Goal: Information Seeking & Learning: Learn about a topic

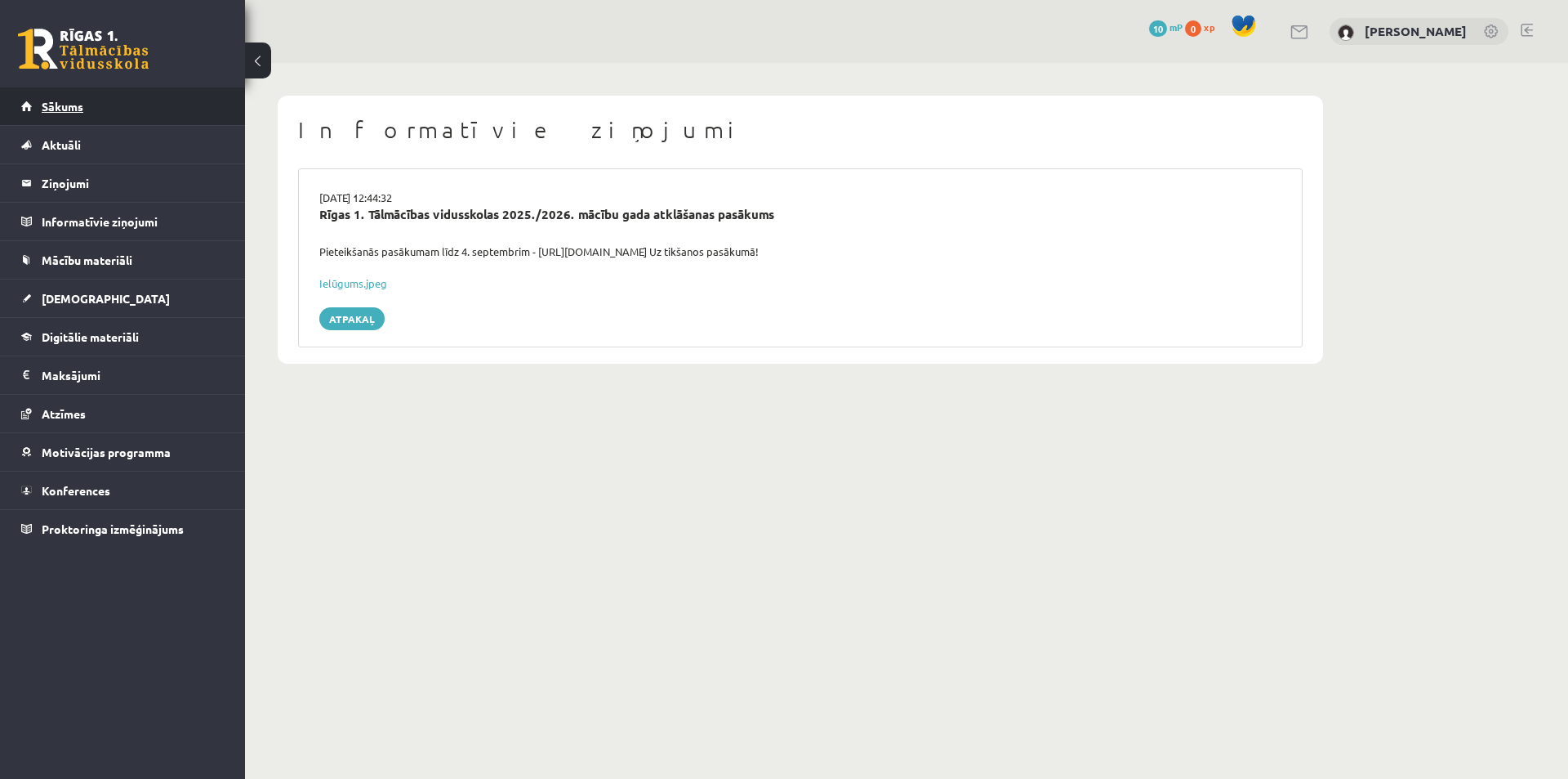
click at [58, 113] on link "Sākums" at bounding box center [123, 106] width 204 height 37
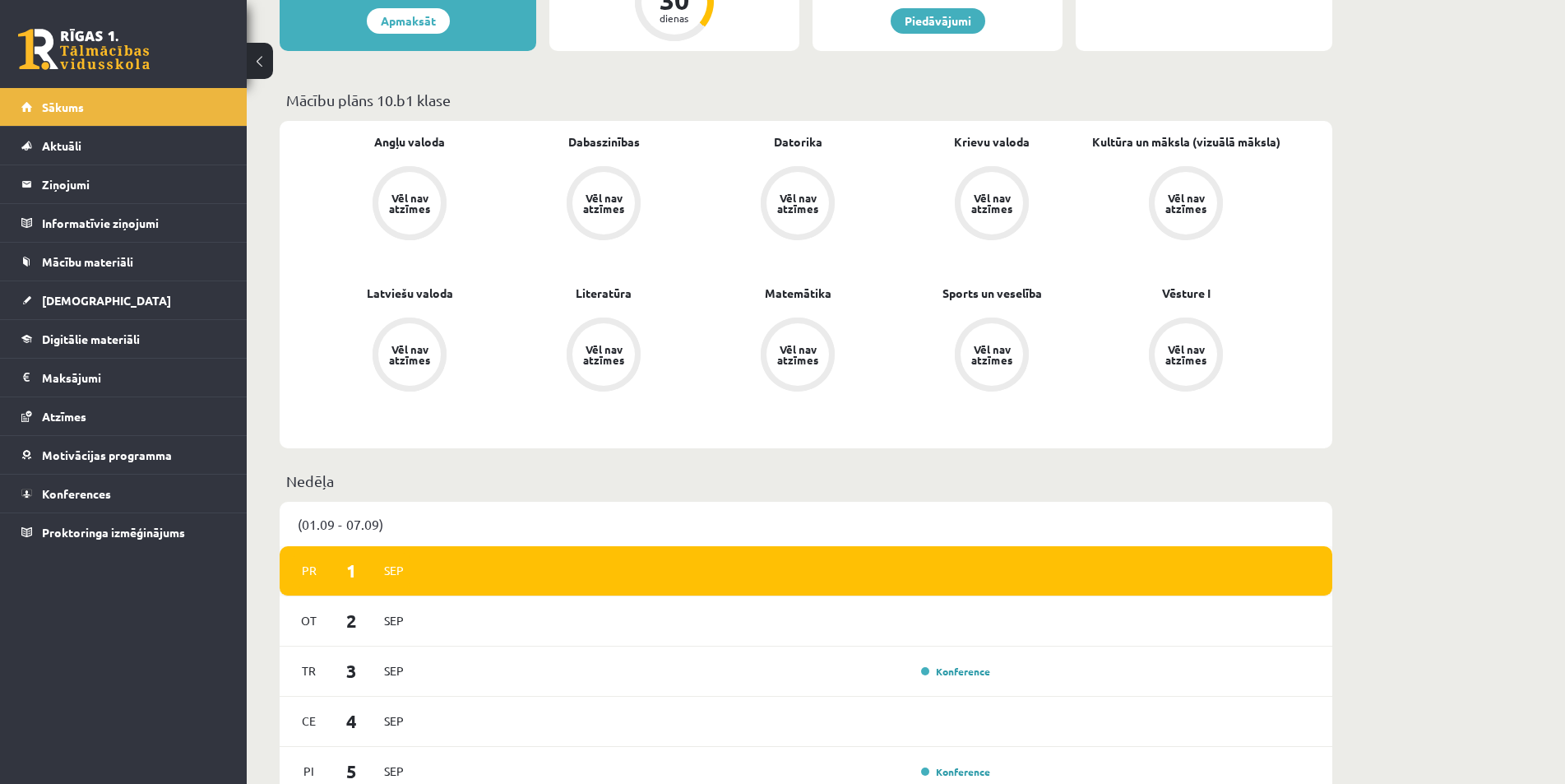
scroll to position [740, 0]
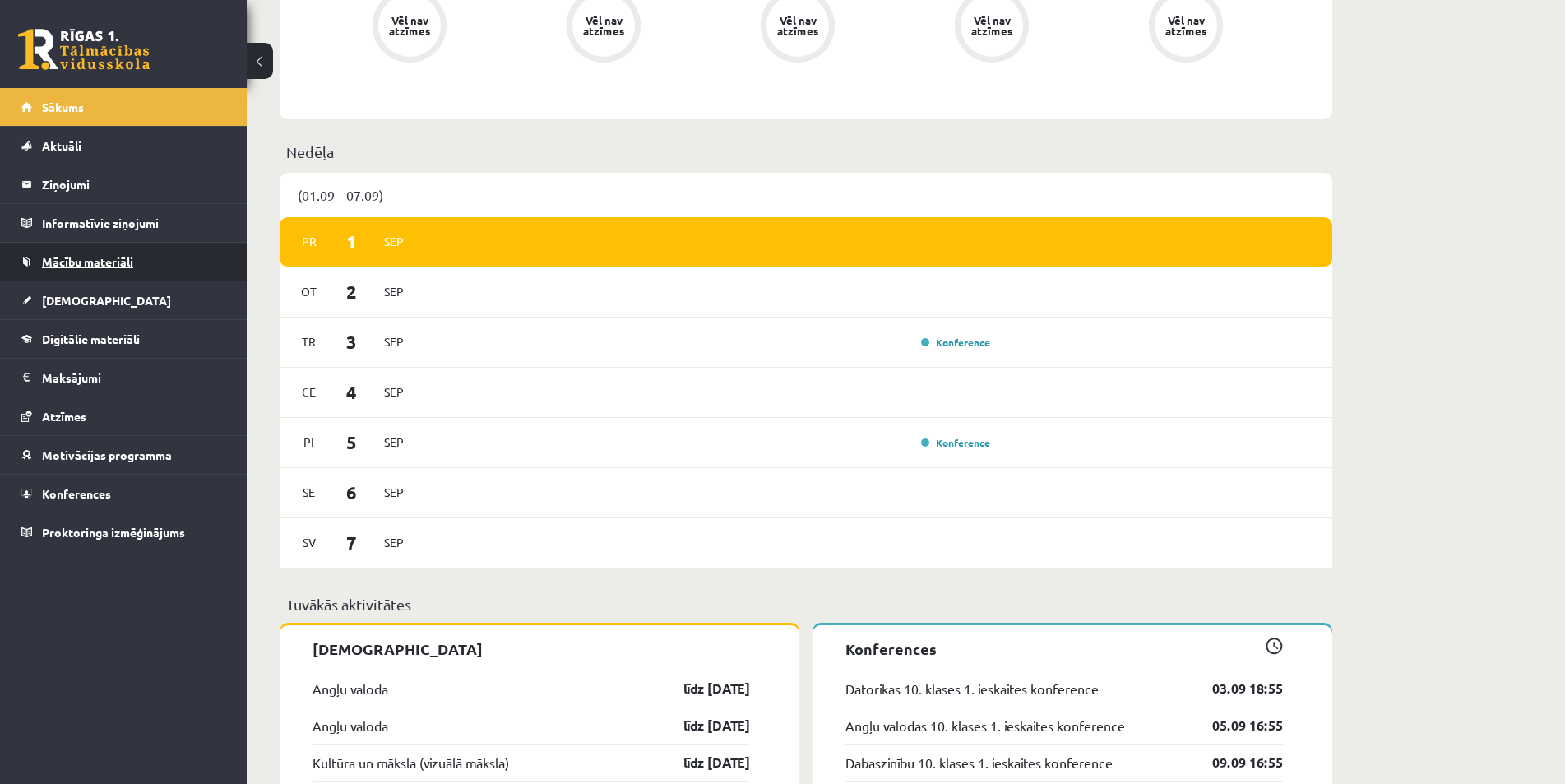
click at [104, 255] on span "Mācību materiāli" at bounding box center [88, 262] width 91 height 15
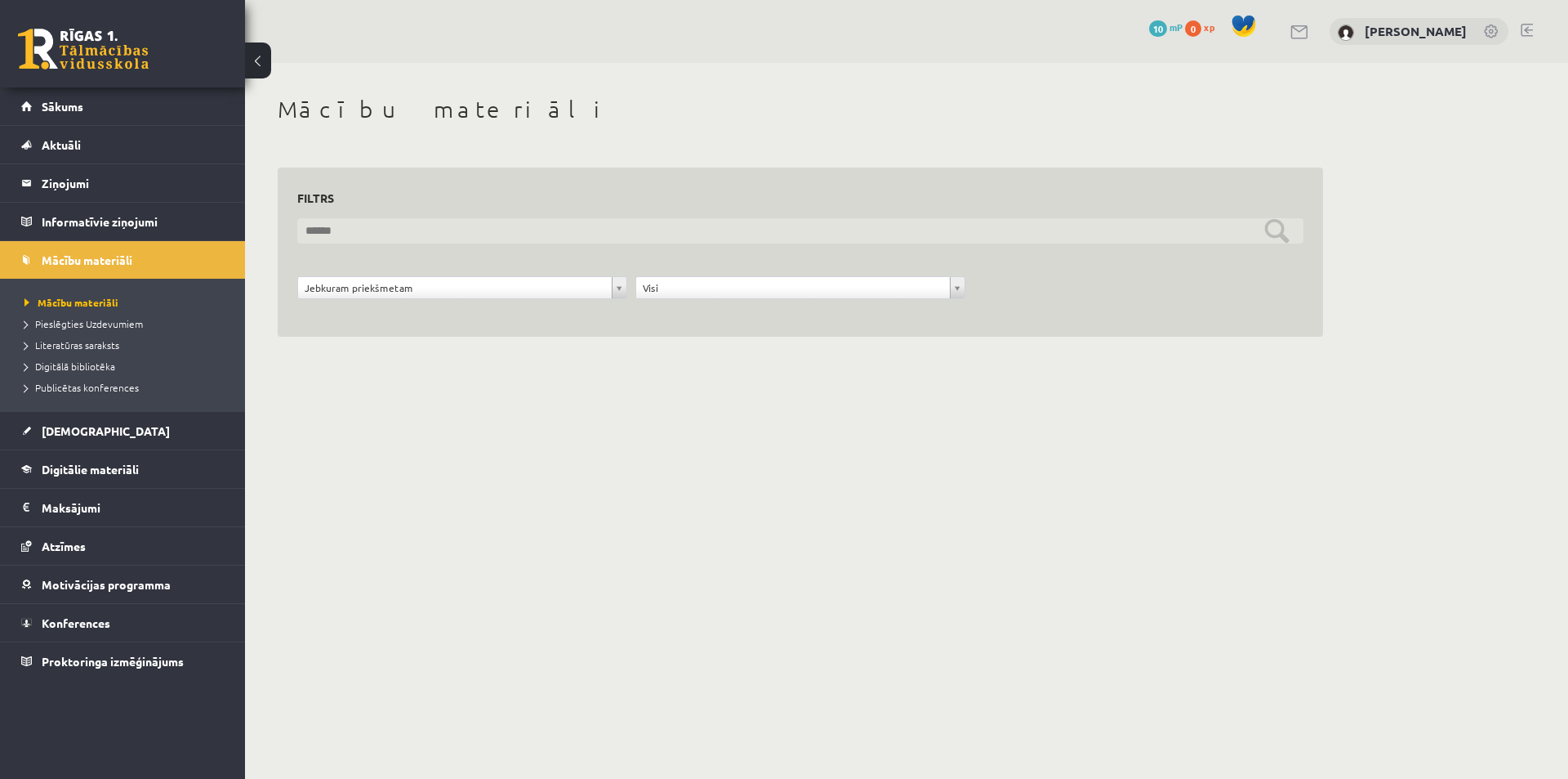
click at [341, 233] on input "text" at bounding box center [800, 230] width 1006 height 25
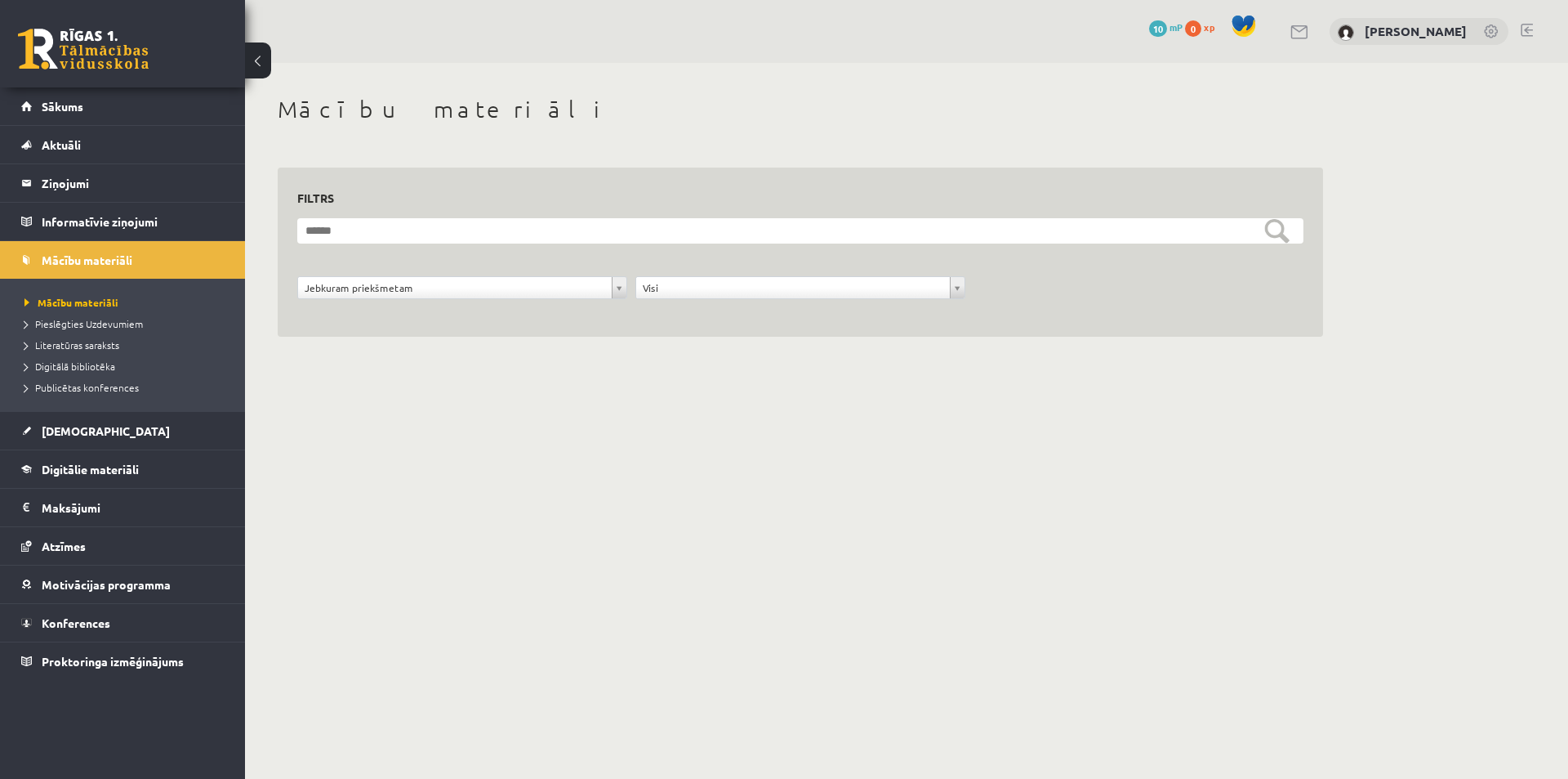
click at [332, 337] on div "**********" at bounding box center [800, 252] width 1045 height 170
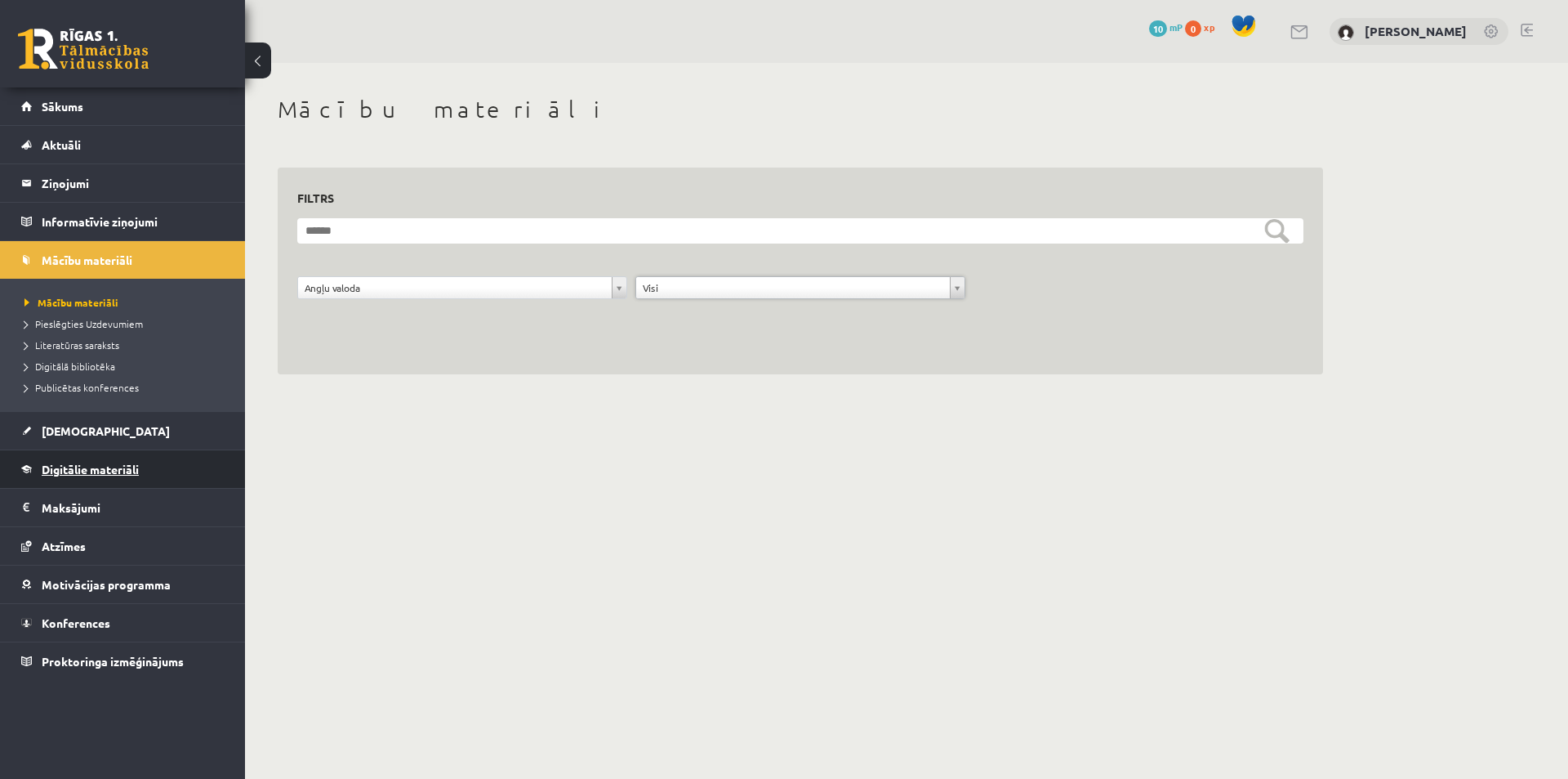
click at [87, 469] on span "Digitālie materiāli" at bounding box center [91, 469] width 97 height 15
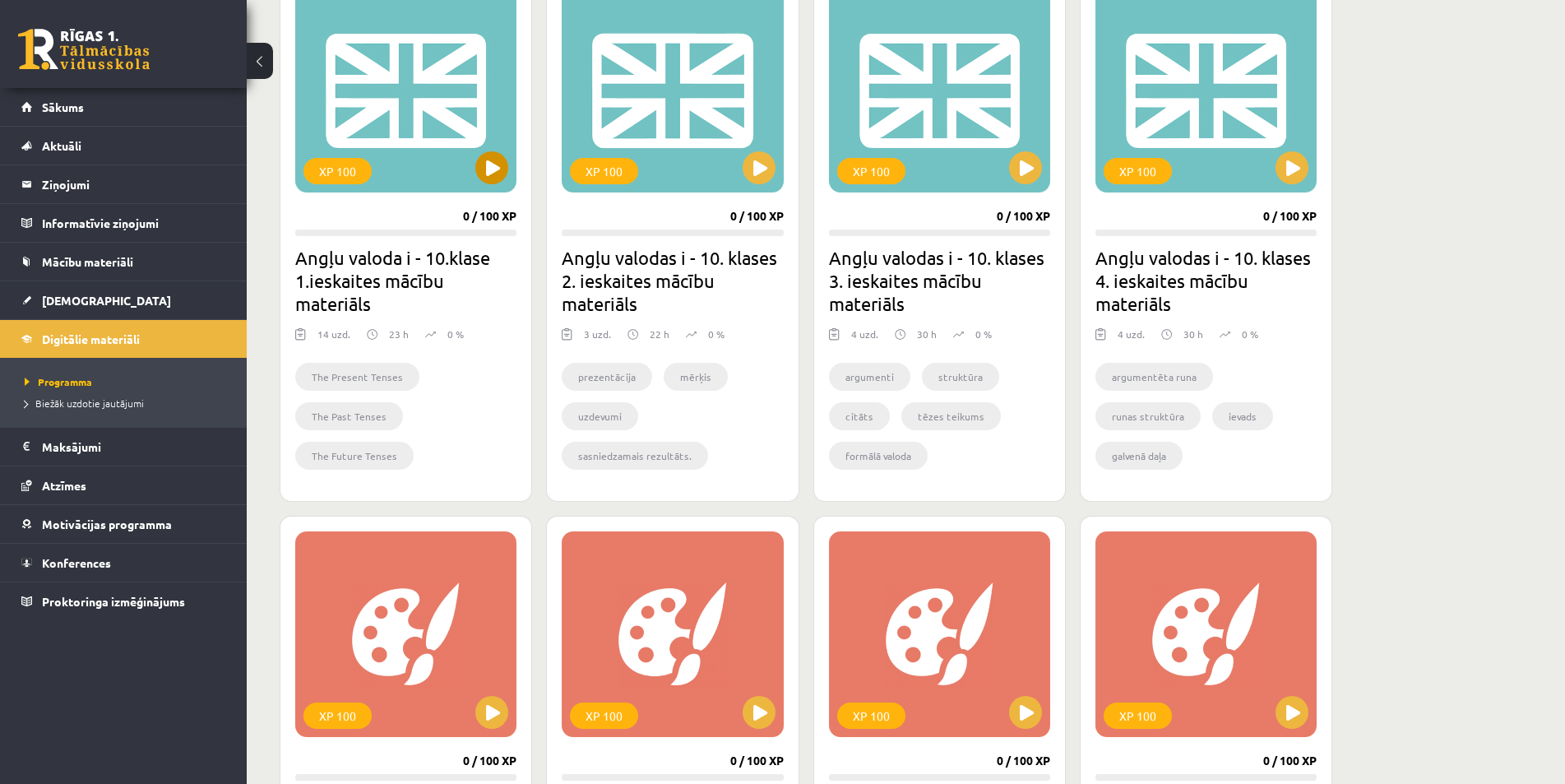
scroll to position [250, 0]
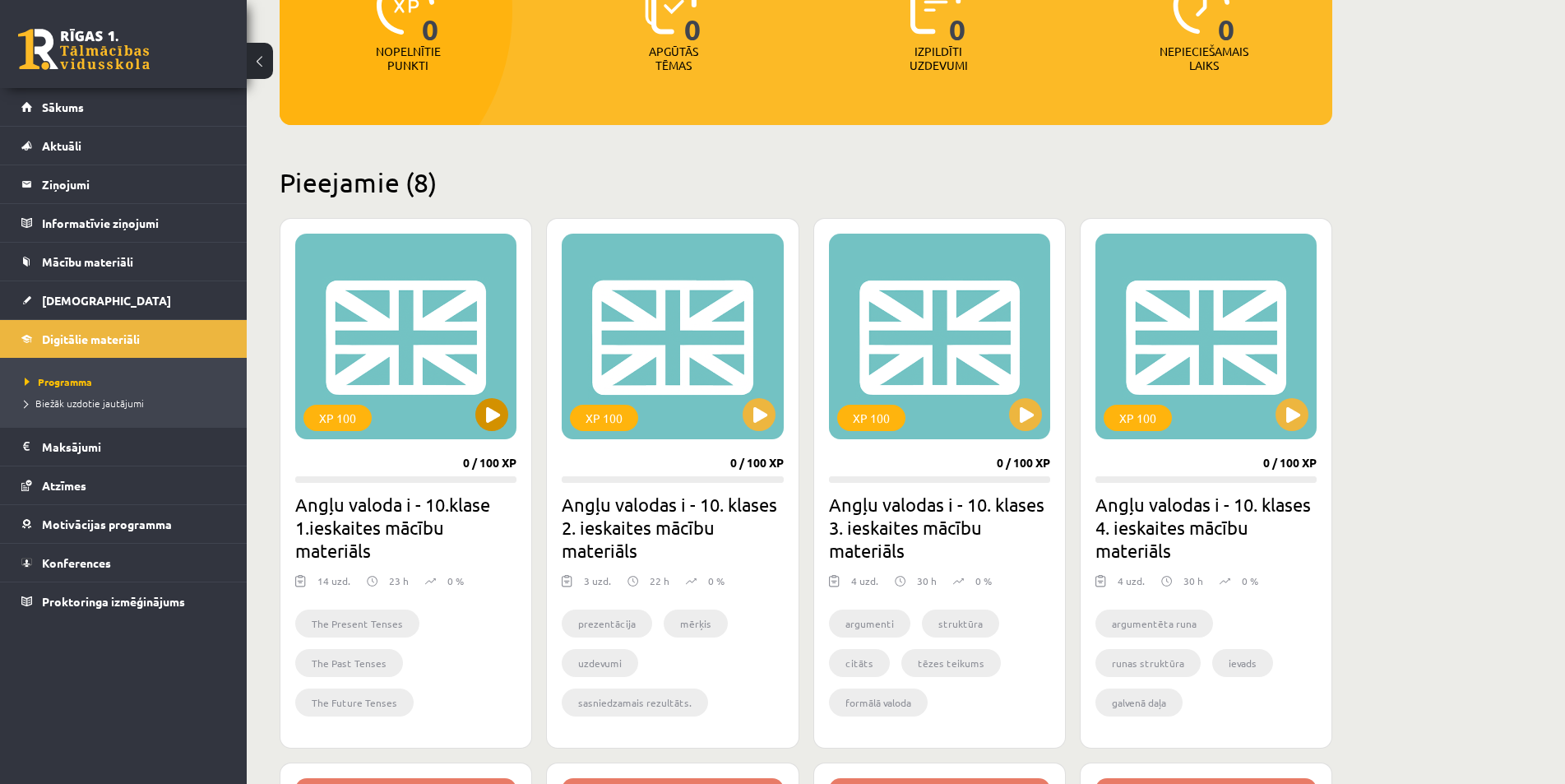
click at [412, 322] on div "XP 100" at bounding box center [406, 336] width 221 height 205
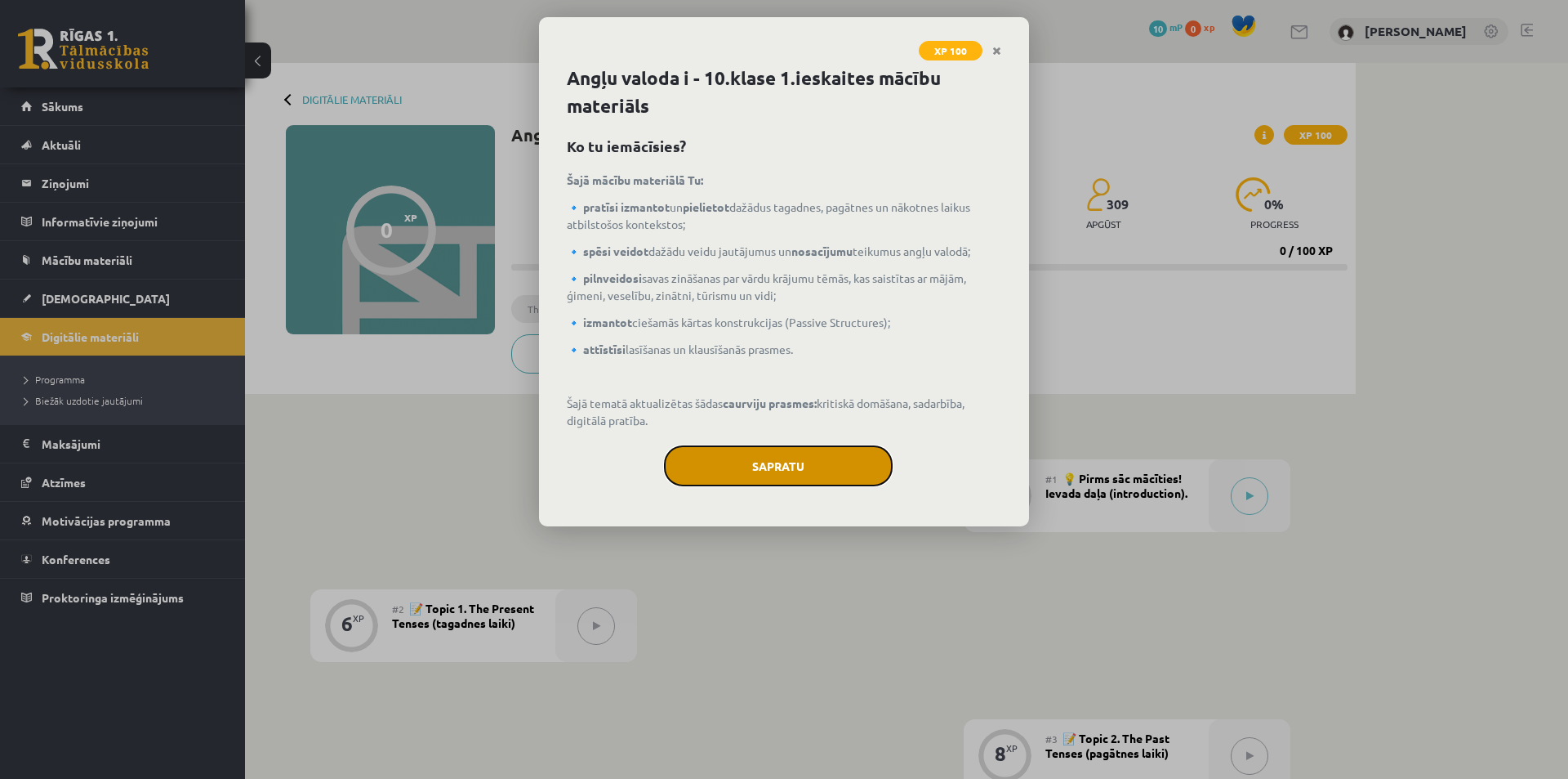
click at [808, 472] on button "Sapratu" at bounding box center [778, 466] width 229 height 41
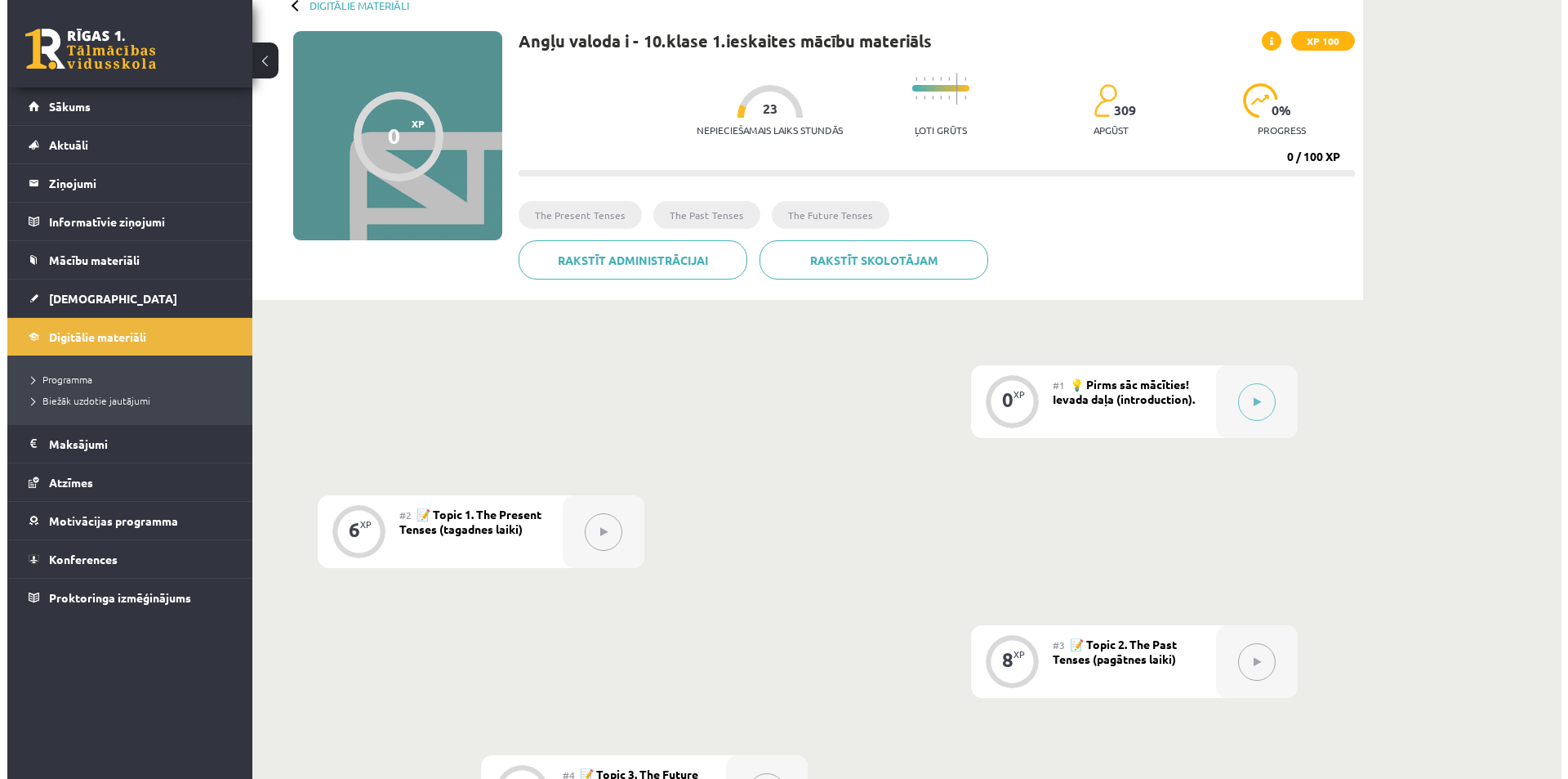
scroll to position [12, 0]
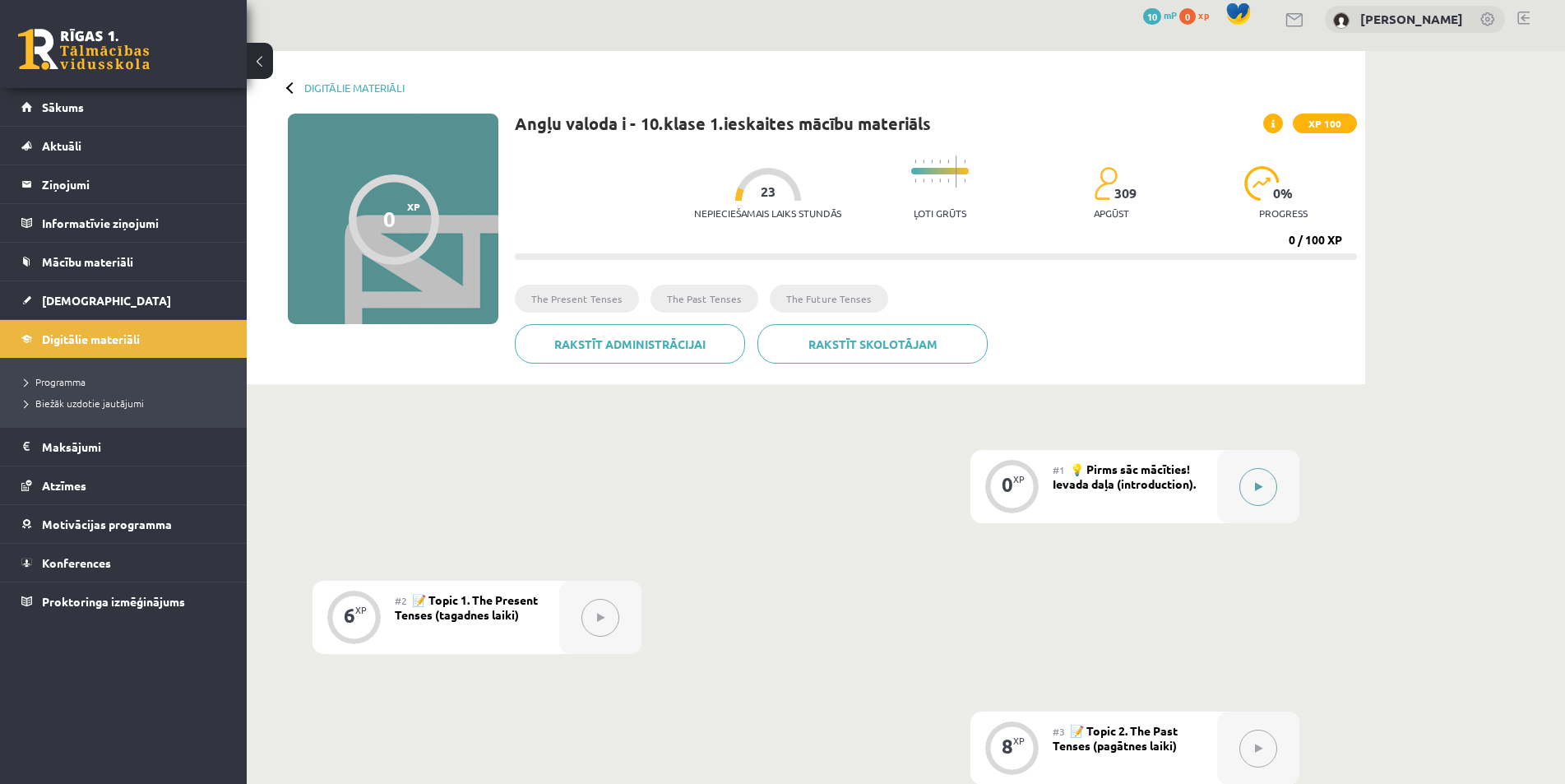
click at [1239, 472] on div at bounding box center [1258, 487] width 82 height 73
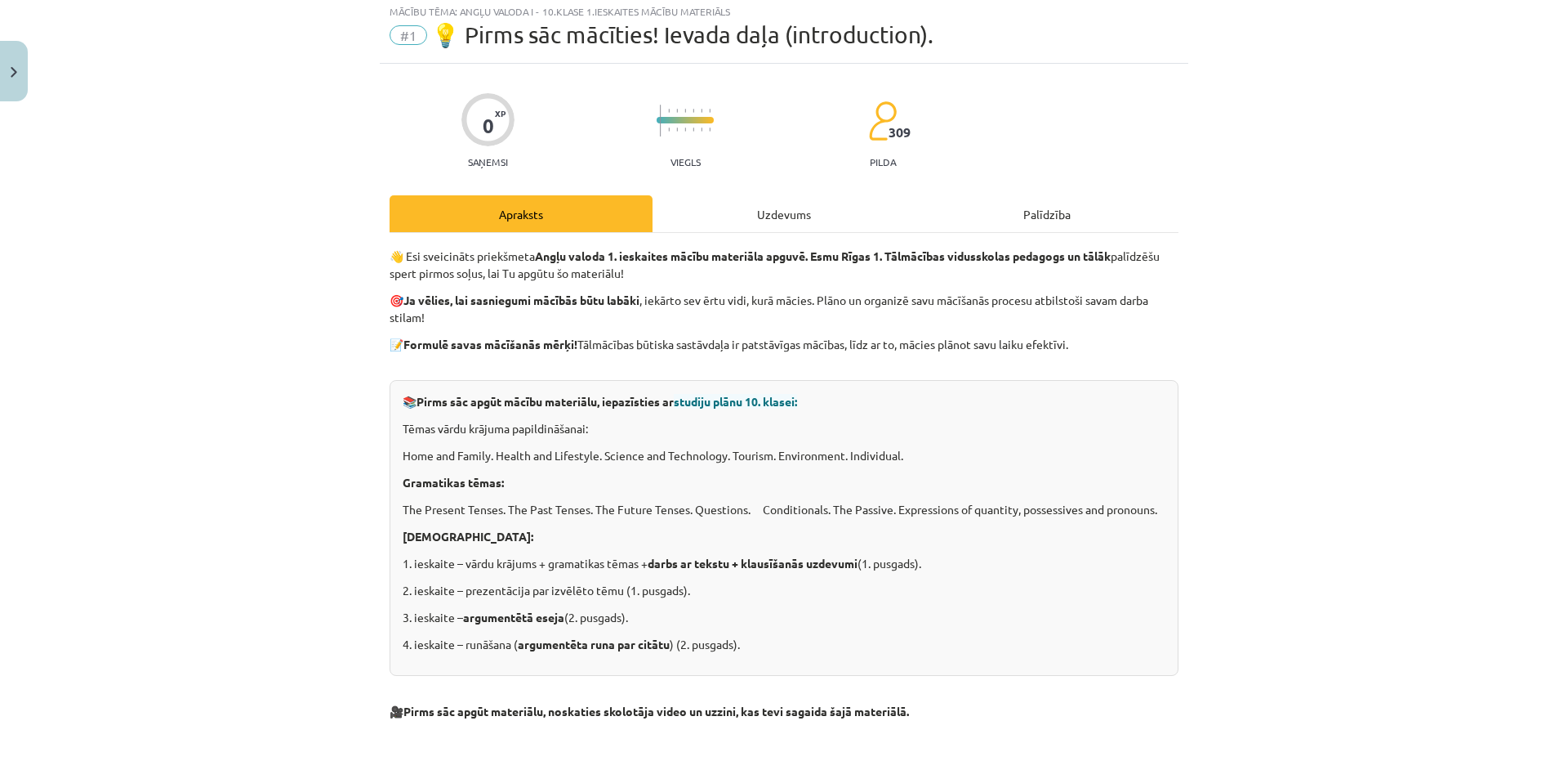
scroll to position [0, 0]
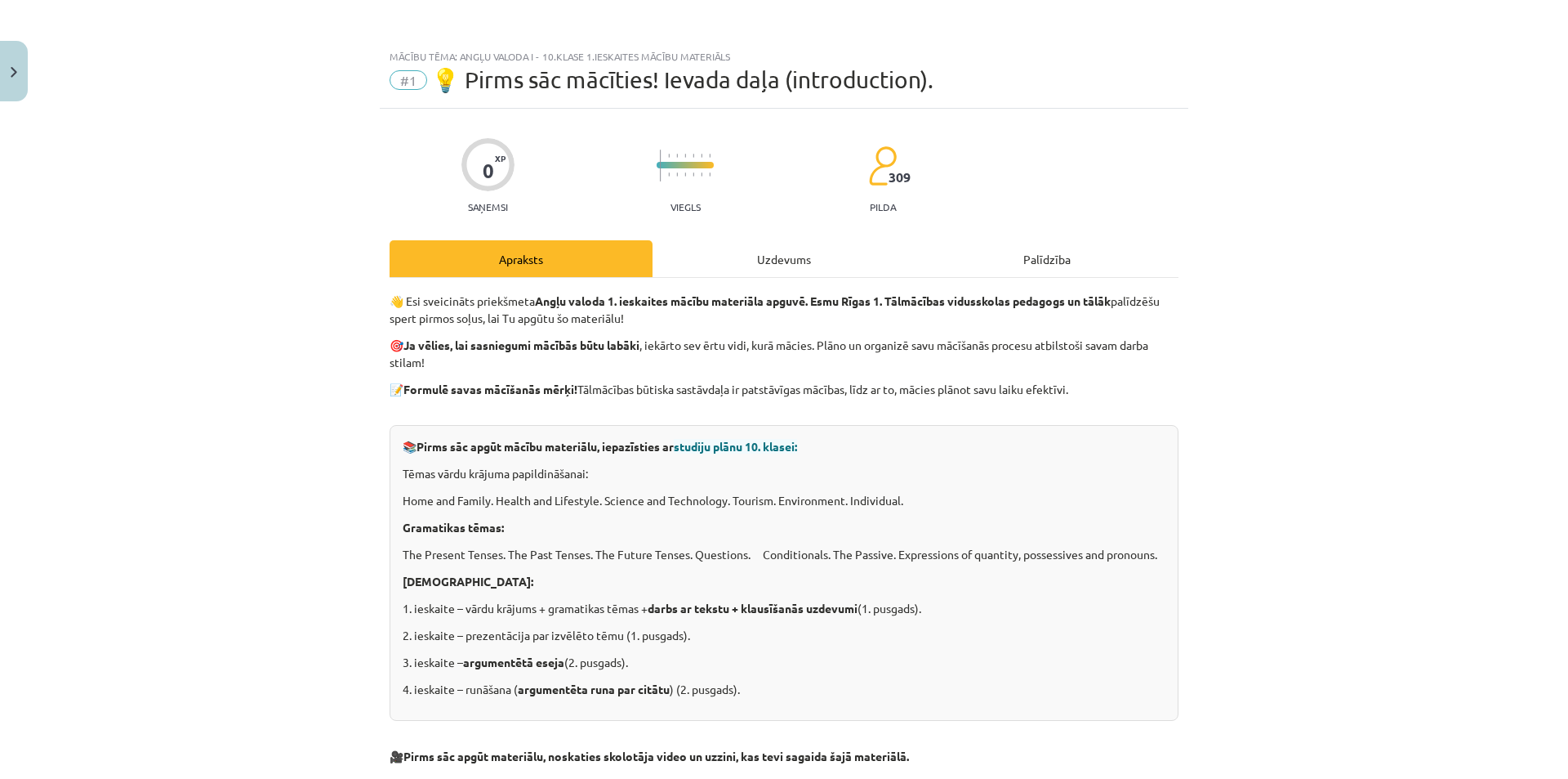
drag, startPoint x: 602, startPoint y: 417, endPoint x: 621, endPoint y: 408, distance: 21.0
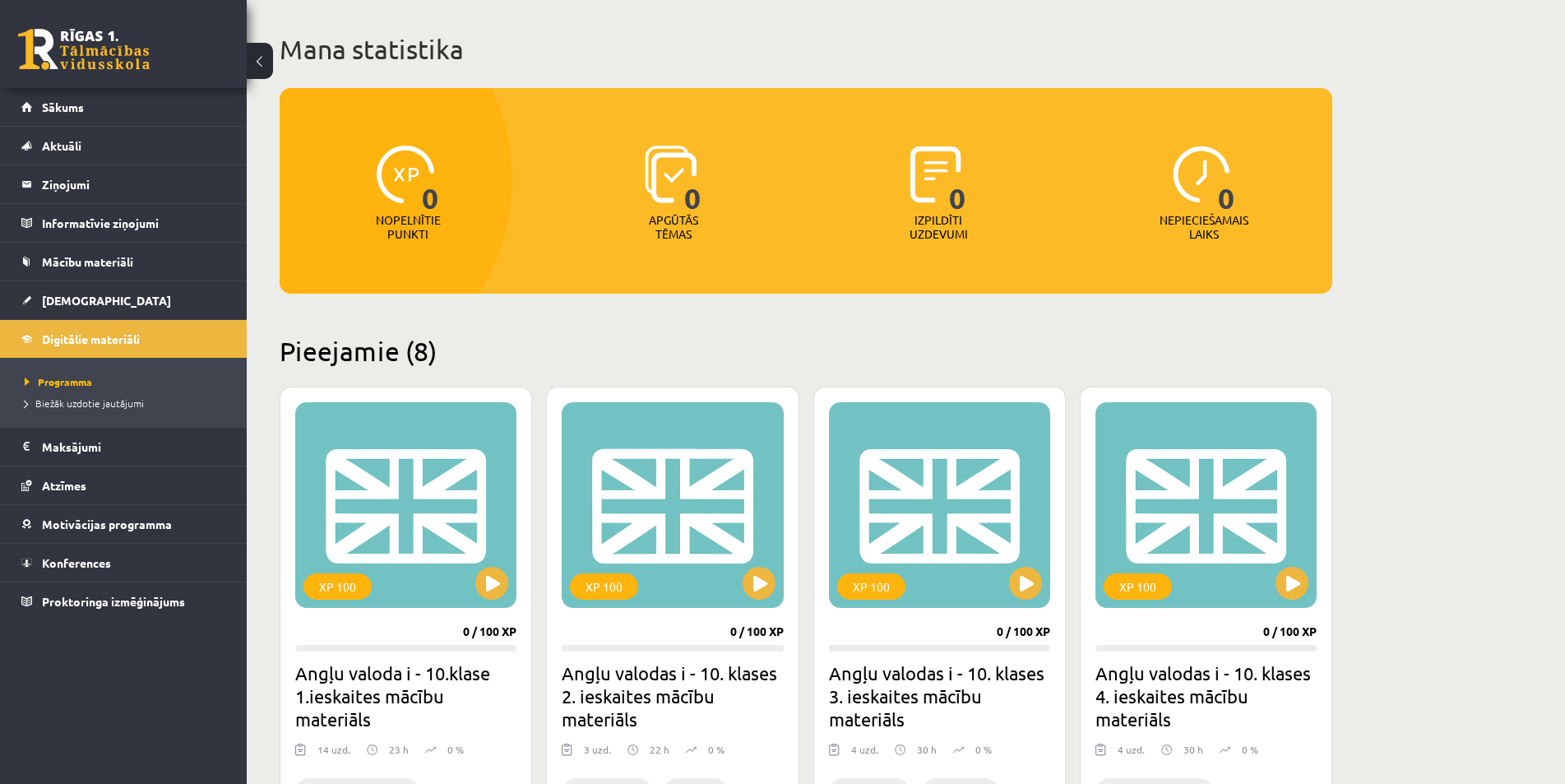
scroll to position [328, 0]
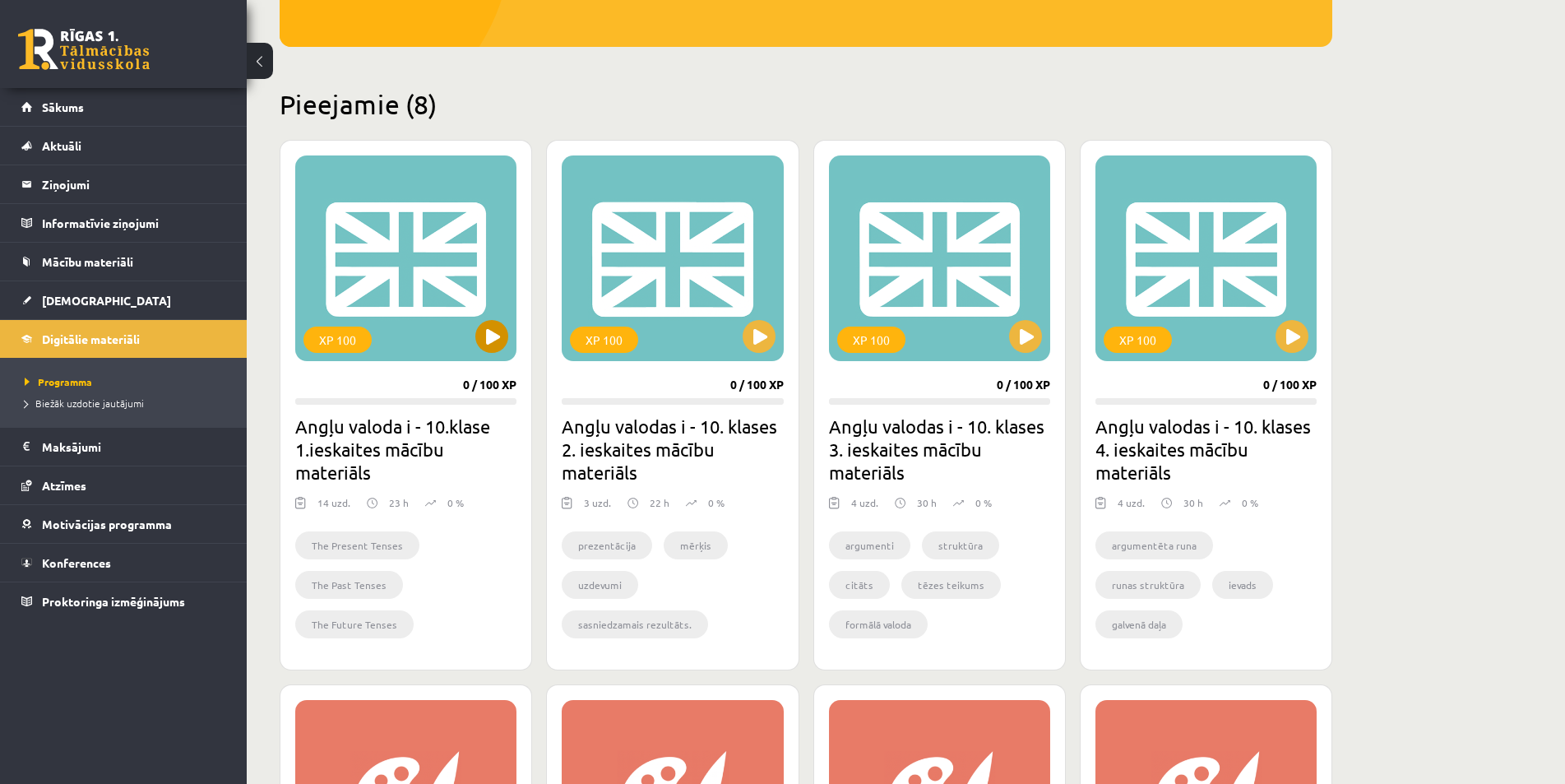
click at [407, 246] on div "XP 100" at bounding box center [406, 258] width 221 height 205
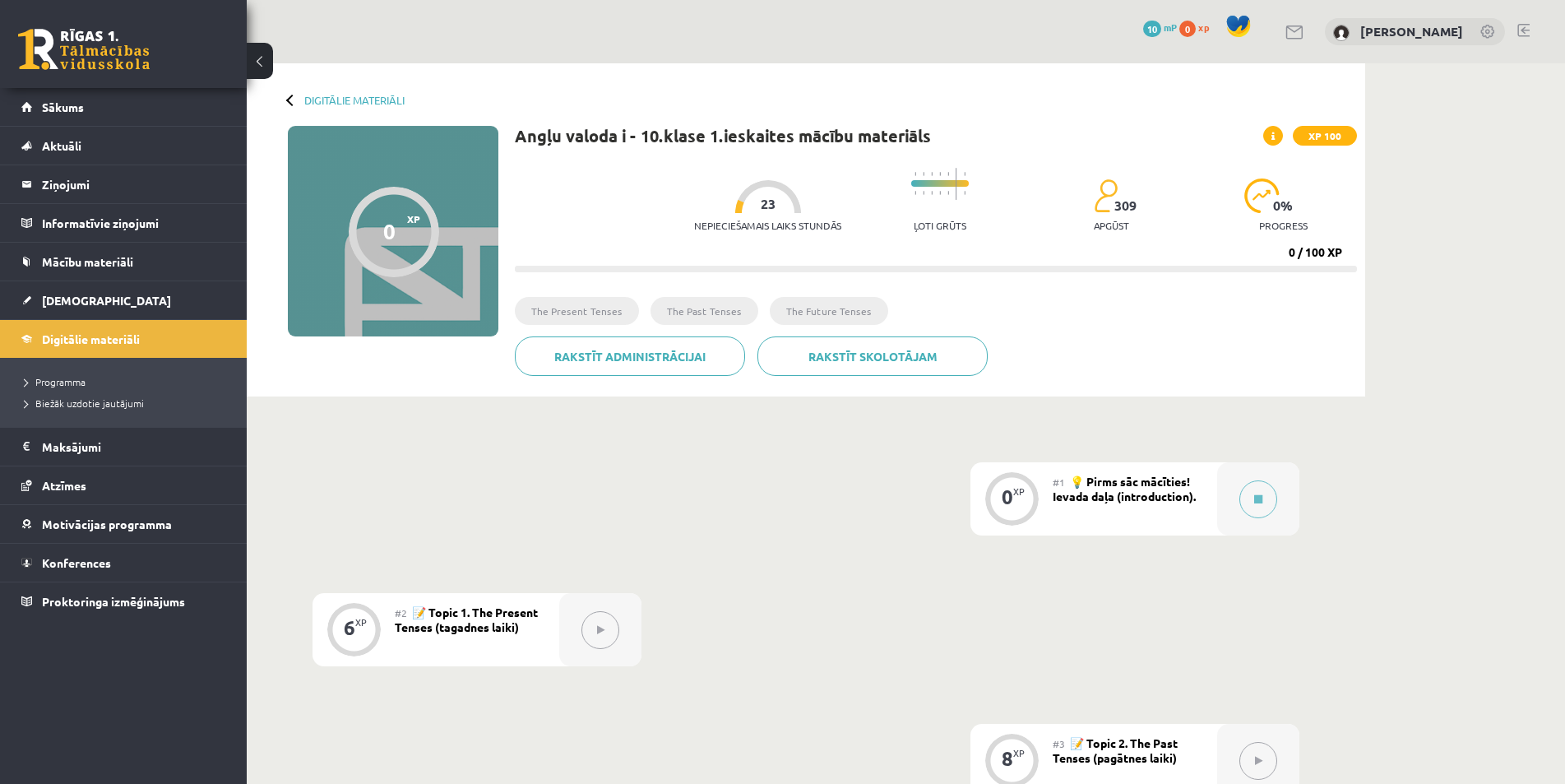
click at [1119, 498] on span "💡 Pirms sāc mācīties! Ievada daļa (introduction)." at bounding box center [1124, 488] width 143 height 29
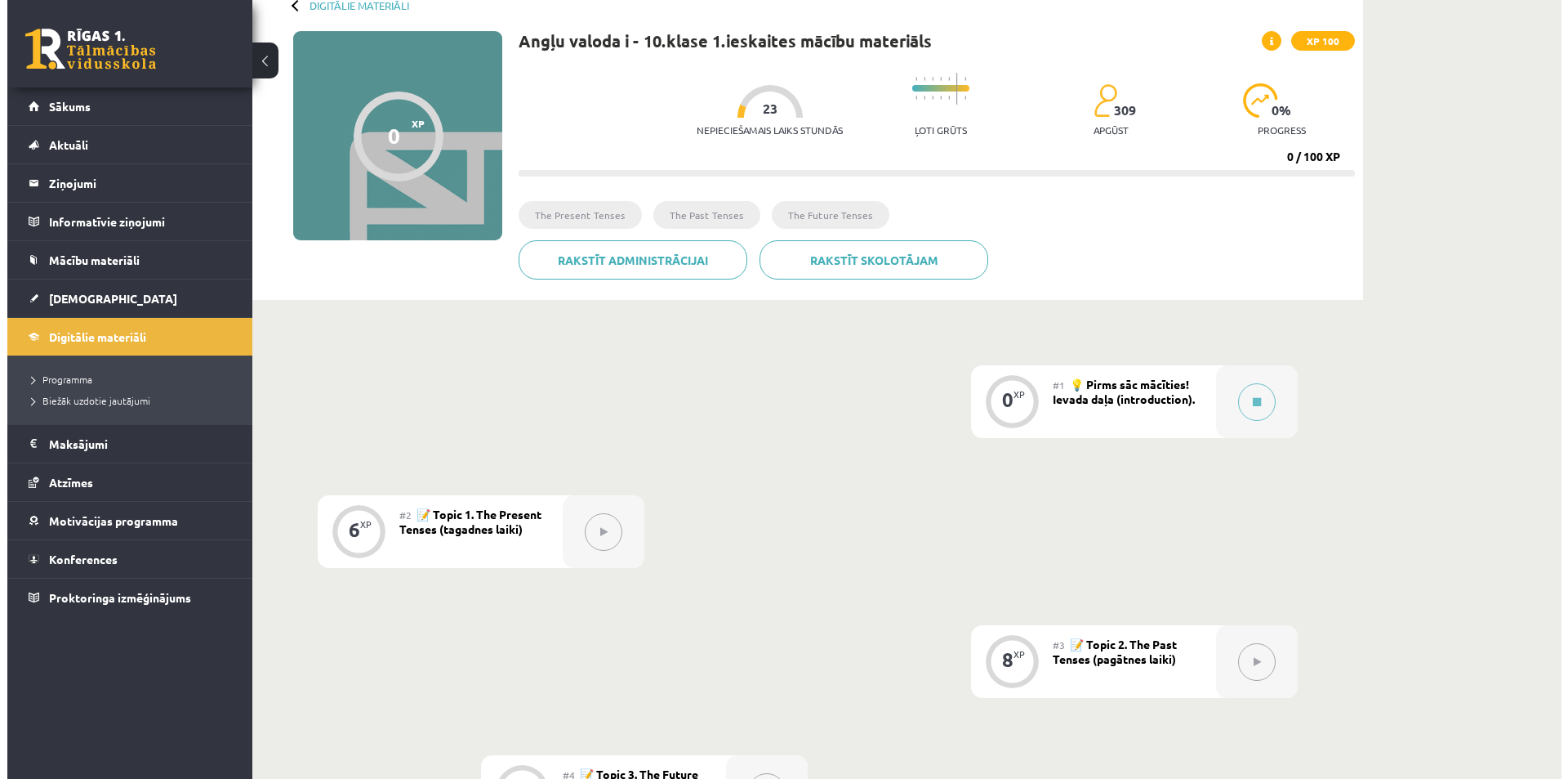
scroll to position [12, 0]
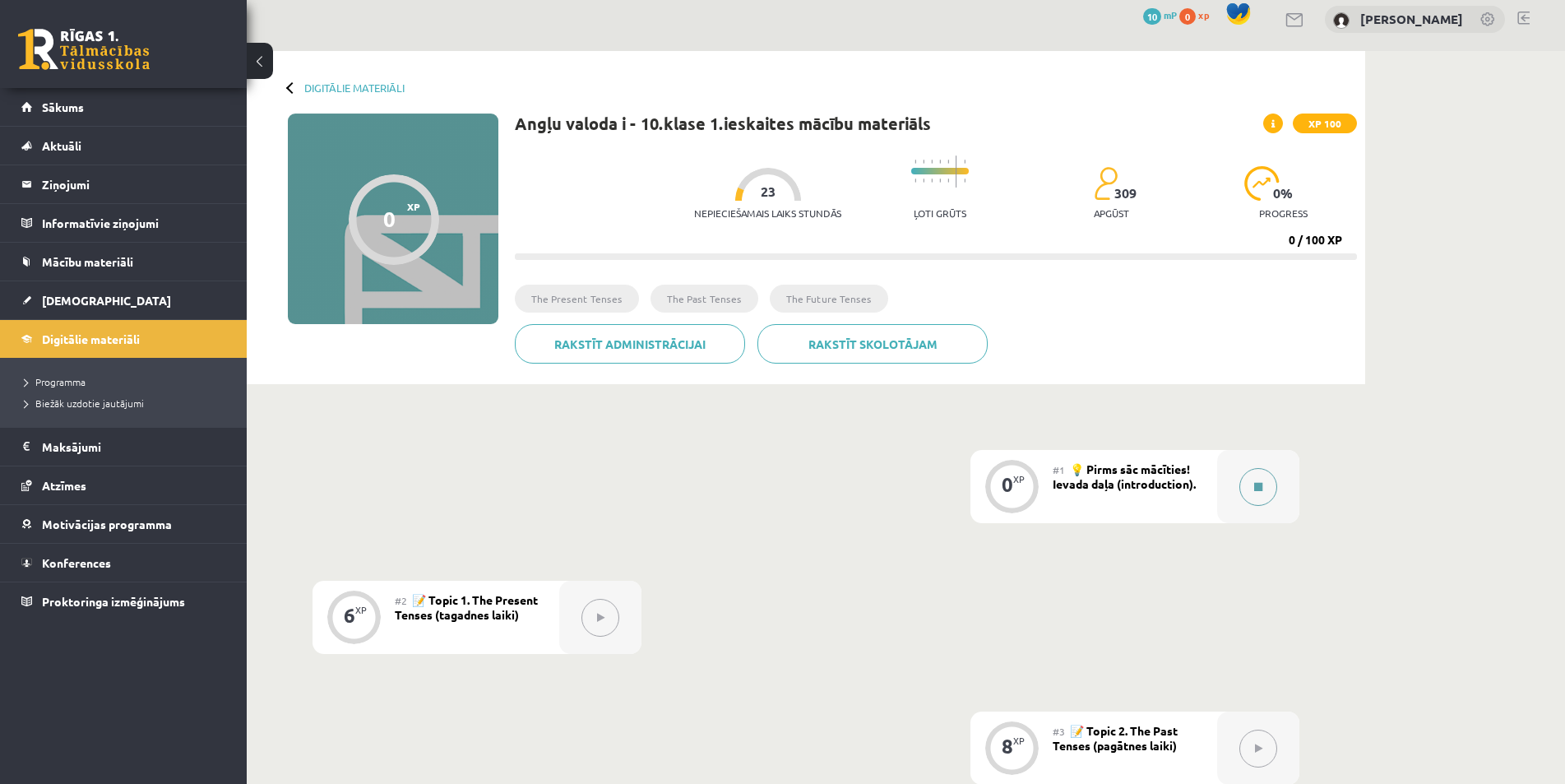
click at [1268, 492] on button at bounding box center [1258, 487] width 38 height 38
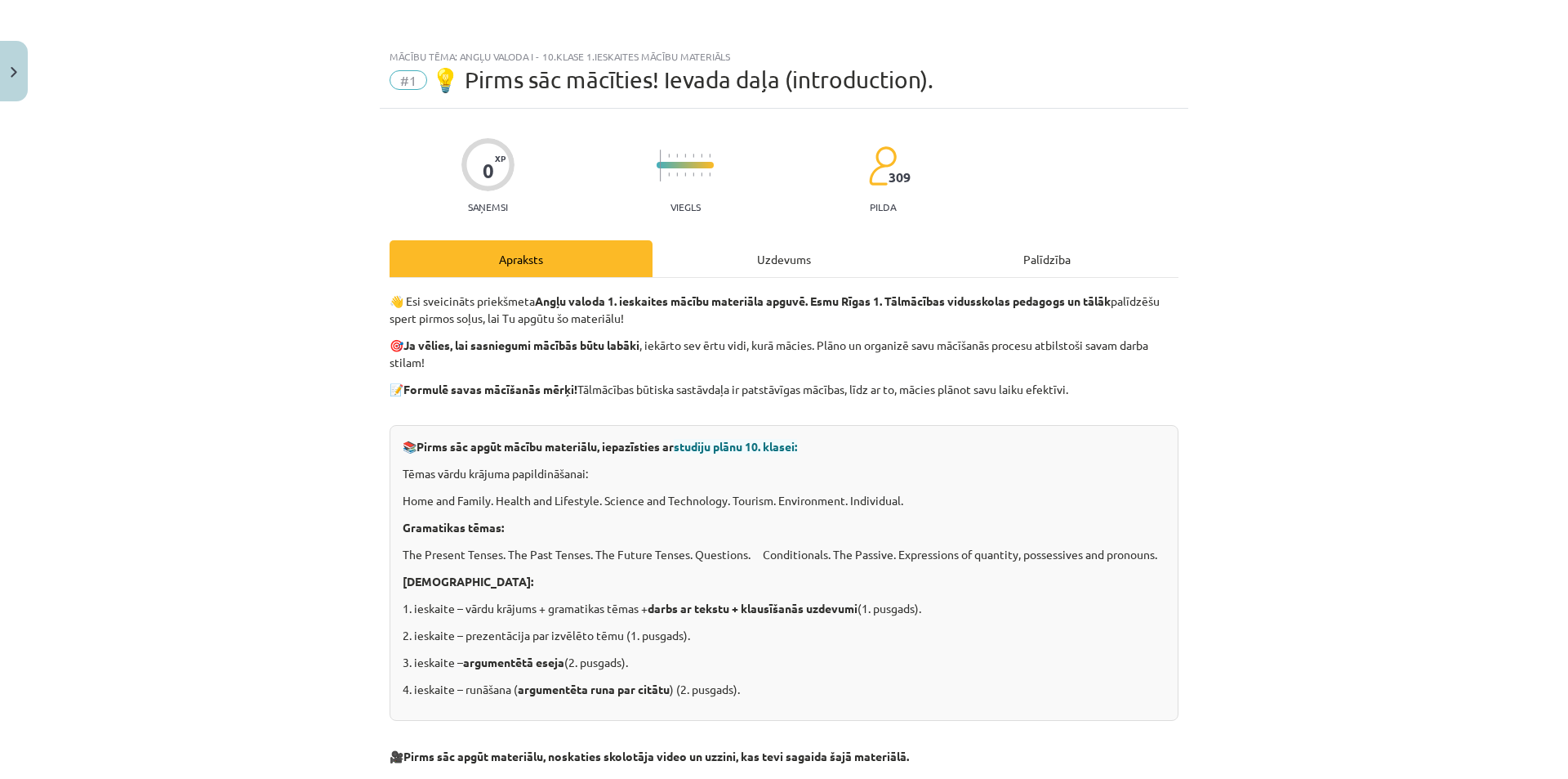
click at [779, 267] on div "Uzdevums" at bounding box center [784, 258] width 263 height 36
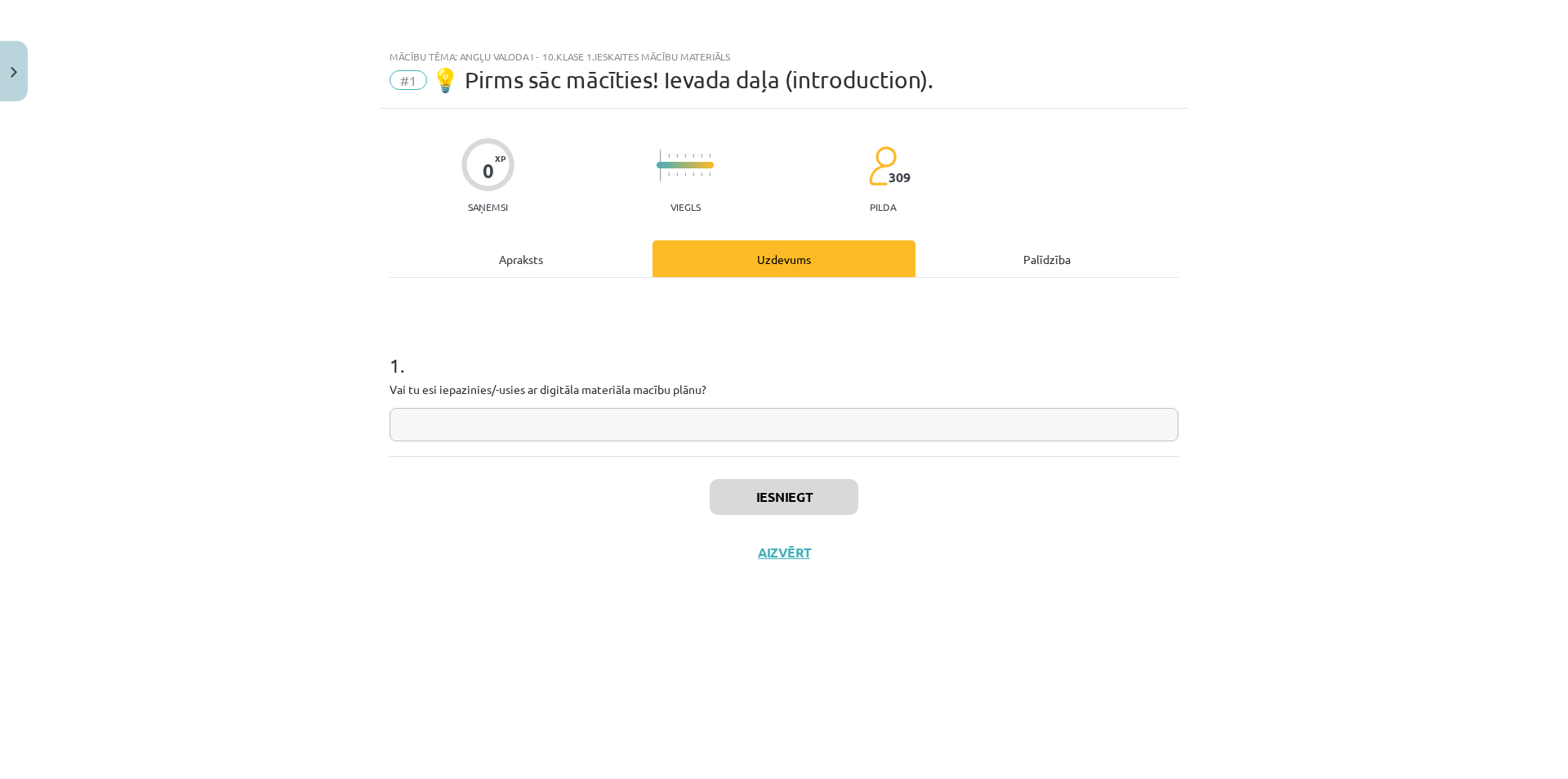
click at [539, 426] on input "text" at bounding box center [784, 425] width 789 height 34
click at [1032, 258] on div "Palīdzība" at bounding box center [1046, 258] width 263 height 36
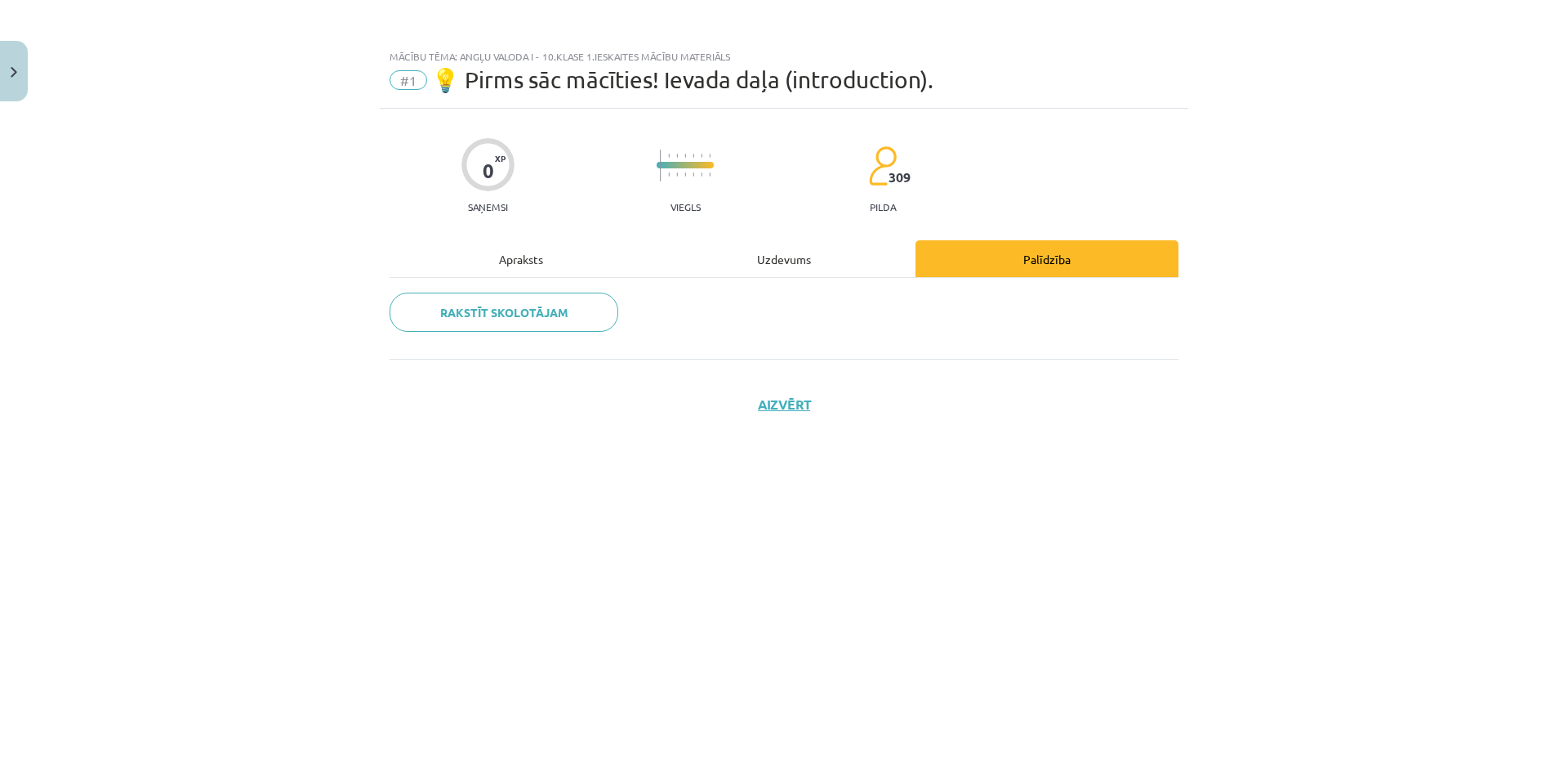
click at [800, 266] on div "Uzdevums" at bounding box center [784, 258] width 263 height 36
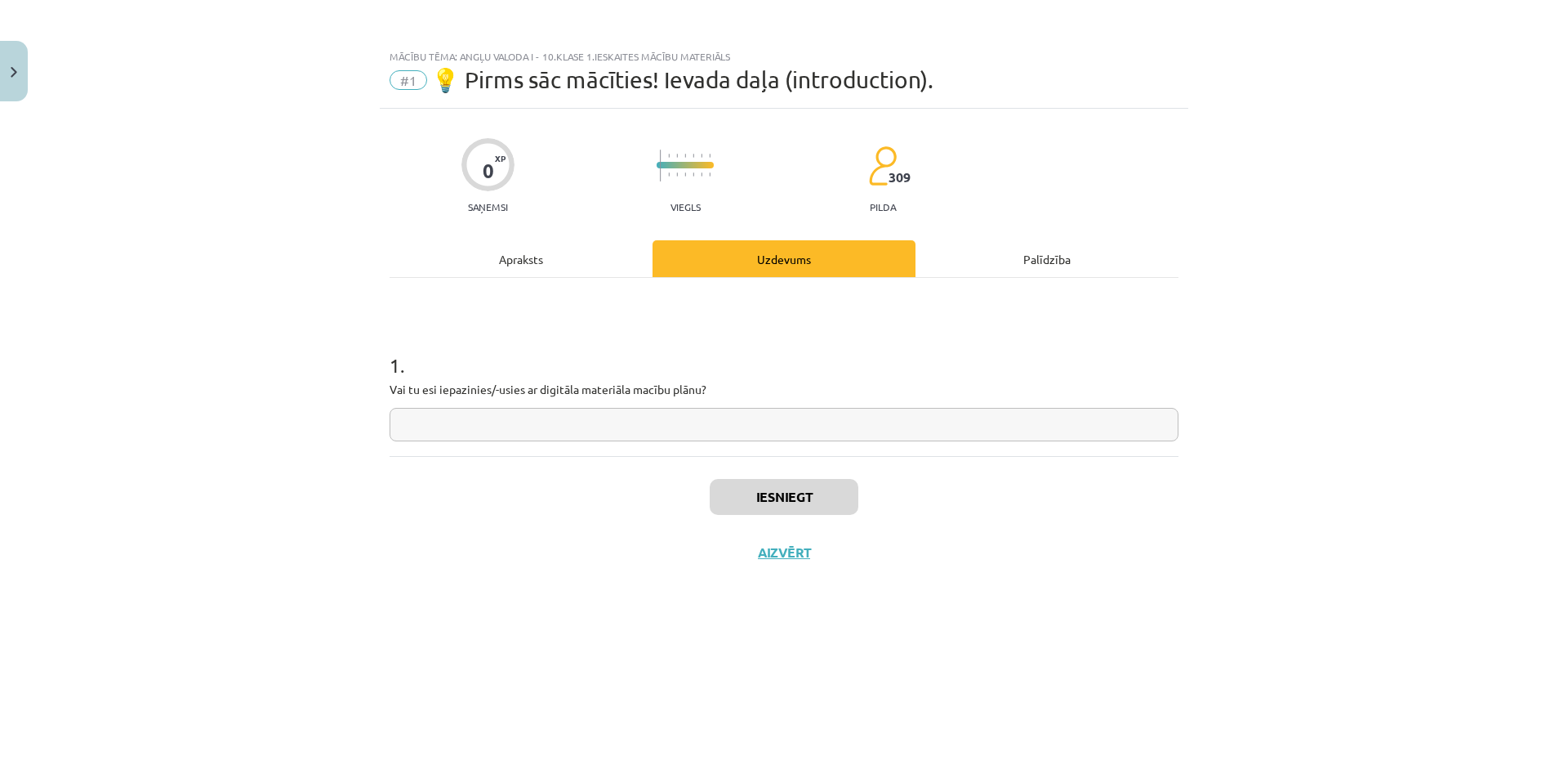
click at [564, 255] on div "Apraksts" at bounding box center [521, 258] width 263 height 36
